Goal: Information Seeking & Learning: Find specific page/section

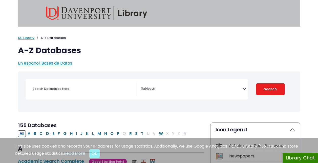
select select "Database Subject Filter"
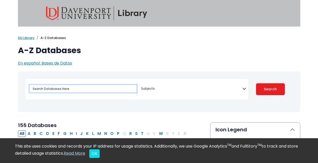
click at [119, 86] on input "Search database by title or keyword" at bounding box center [83, 88] width 107 height 7
type input "proquest"
click at [256, 83] on button "Search" at bounding box center [270, 89] width 29 height 12
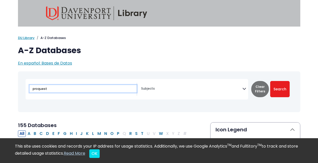
select select "Database Subject Filter"
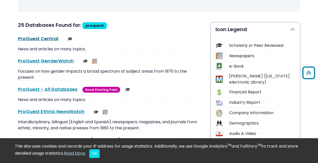
scroll to position [100, 0]
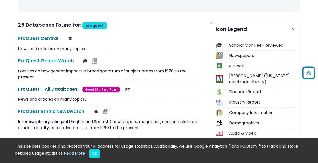
click at [54, 87] on link "ProQuest - All Databases This link opens in a new window" at bounding box center [47, 89] width 59 height 6
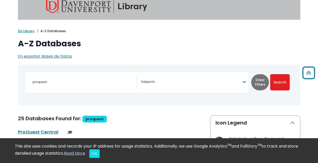
scroll to position [0, 0]
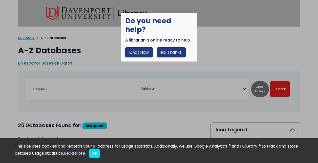
click at [170, 47] on button "No Thanks" at bounding box center [171, 52] width 29 height 10
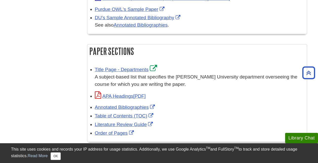
scroll to position [294, 0]
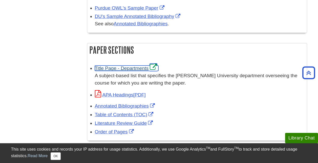
click at [116, 69] on link "Title Page - Departments" at bounding box center [127, 67] width 64 height 5
